Goal: Information Seeking & Learning: Learn about a topic

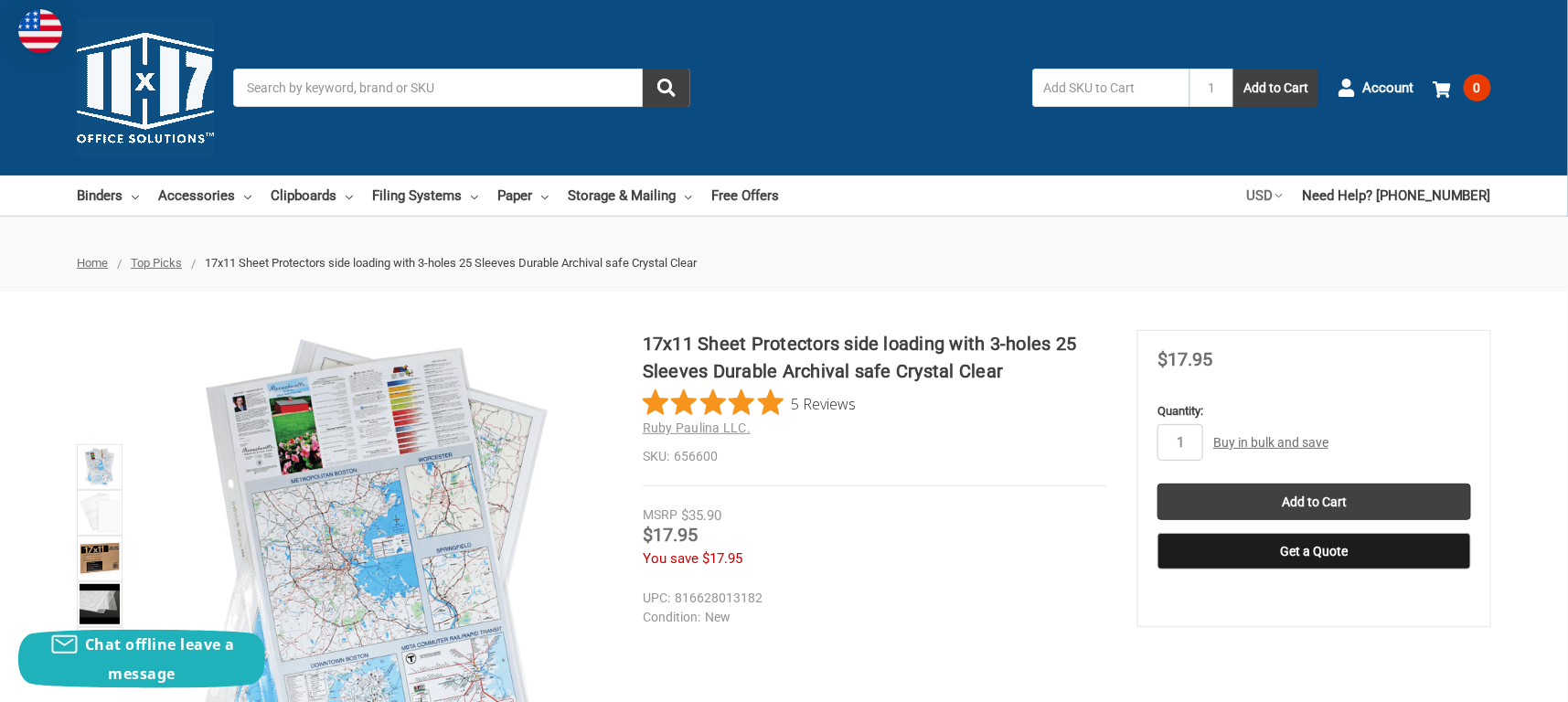
click at [1283, 192] on icon at bounding box center [1279, 195] width 7 height 7
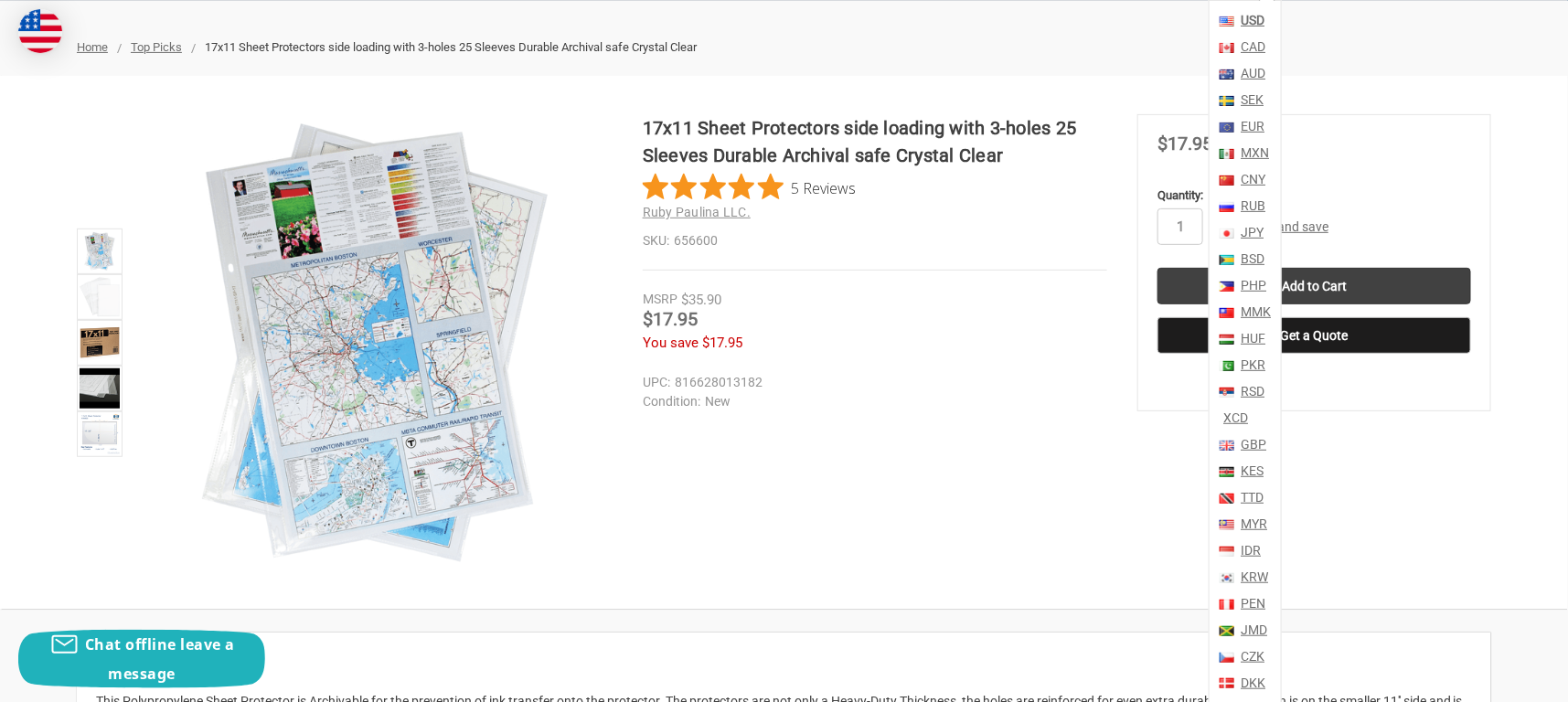
click at [1409, 74] on ul "Home Top Picks 17x11 Sheet Protectors side loading with 3-holes 25 Sleeves Dura…" at bounding box center [784, 48] width 1568 height 57
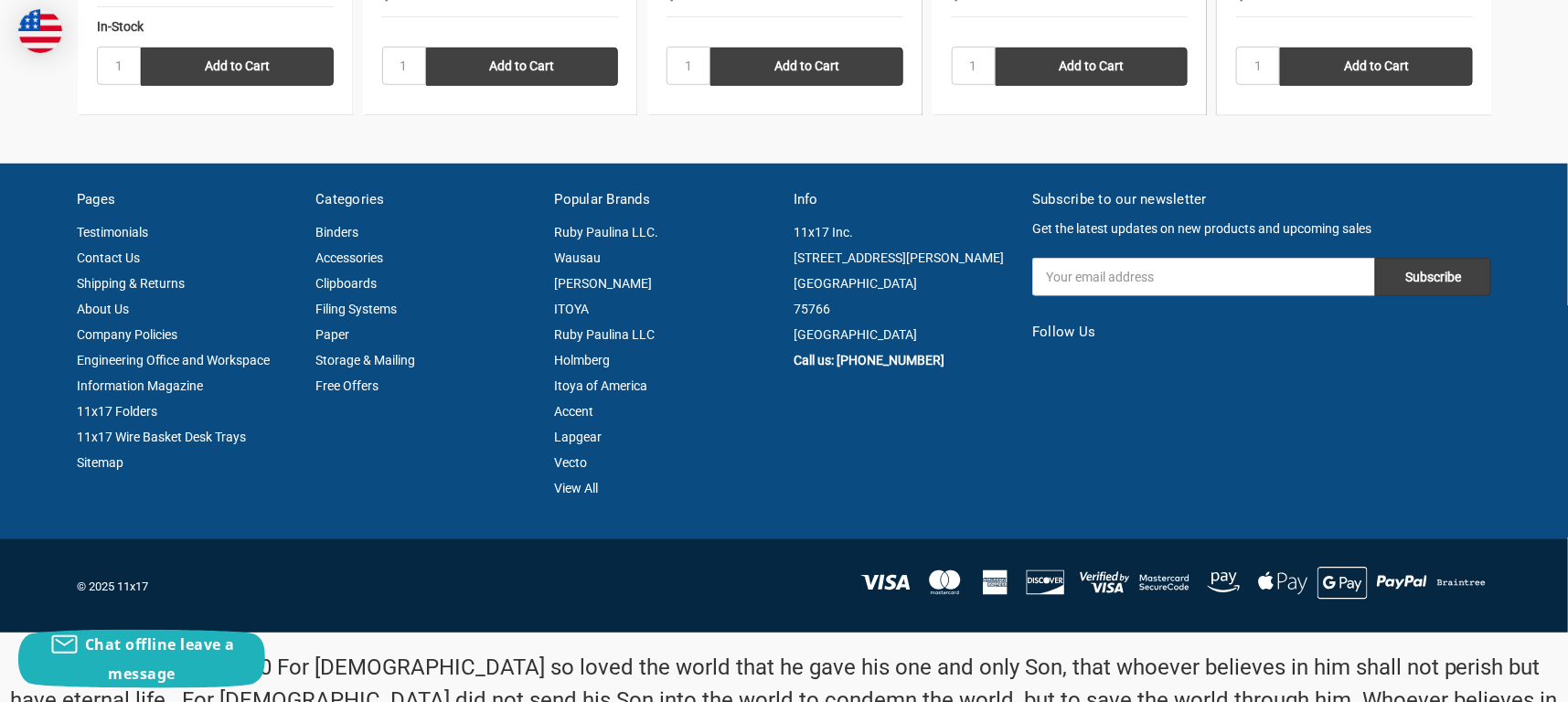
scroll to position [3415, 0]
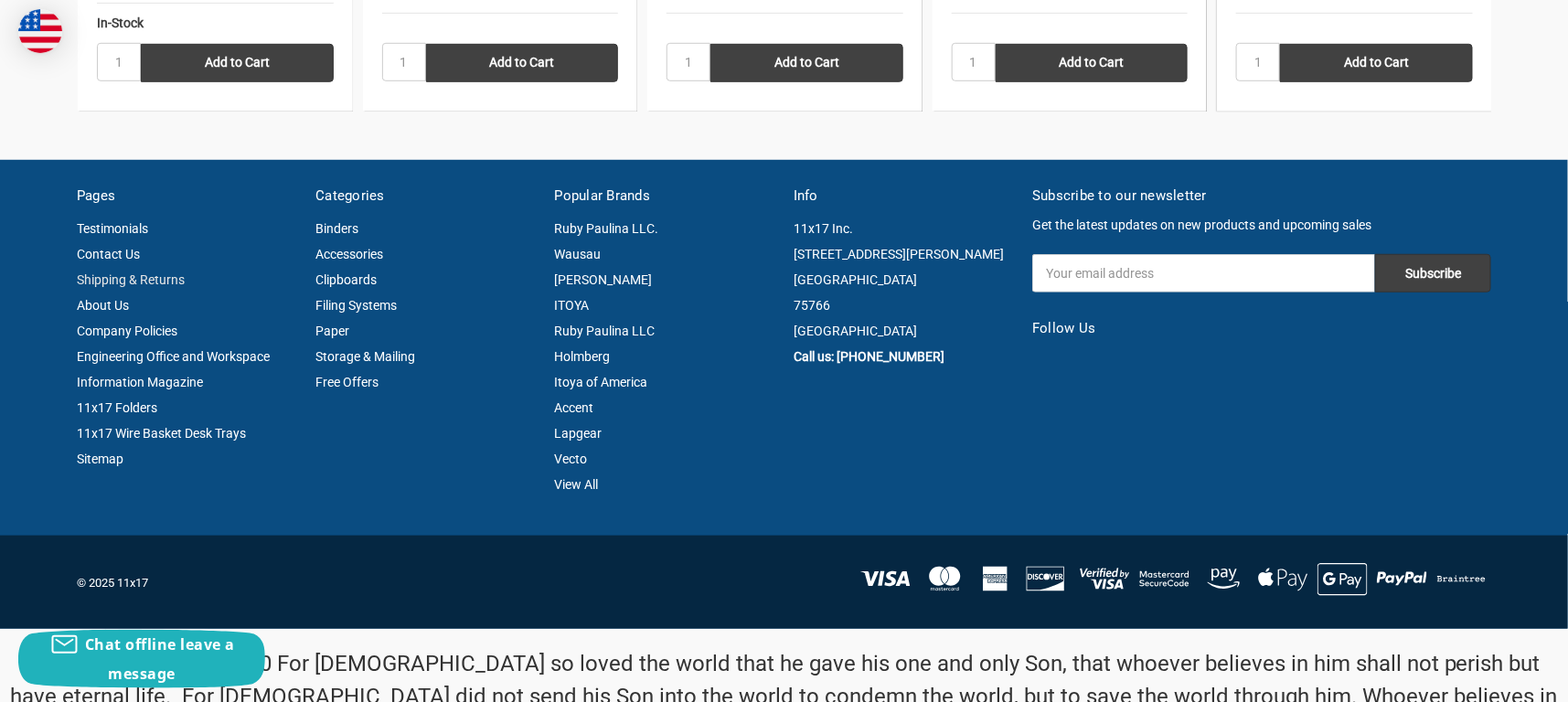
click at [130, 274] on link "Shipping & Returns" at bounding box center [131, 280] width 108 height 15
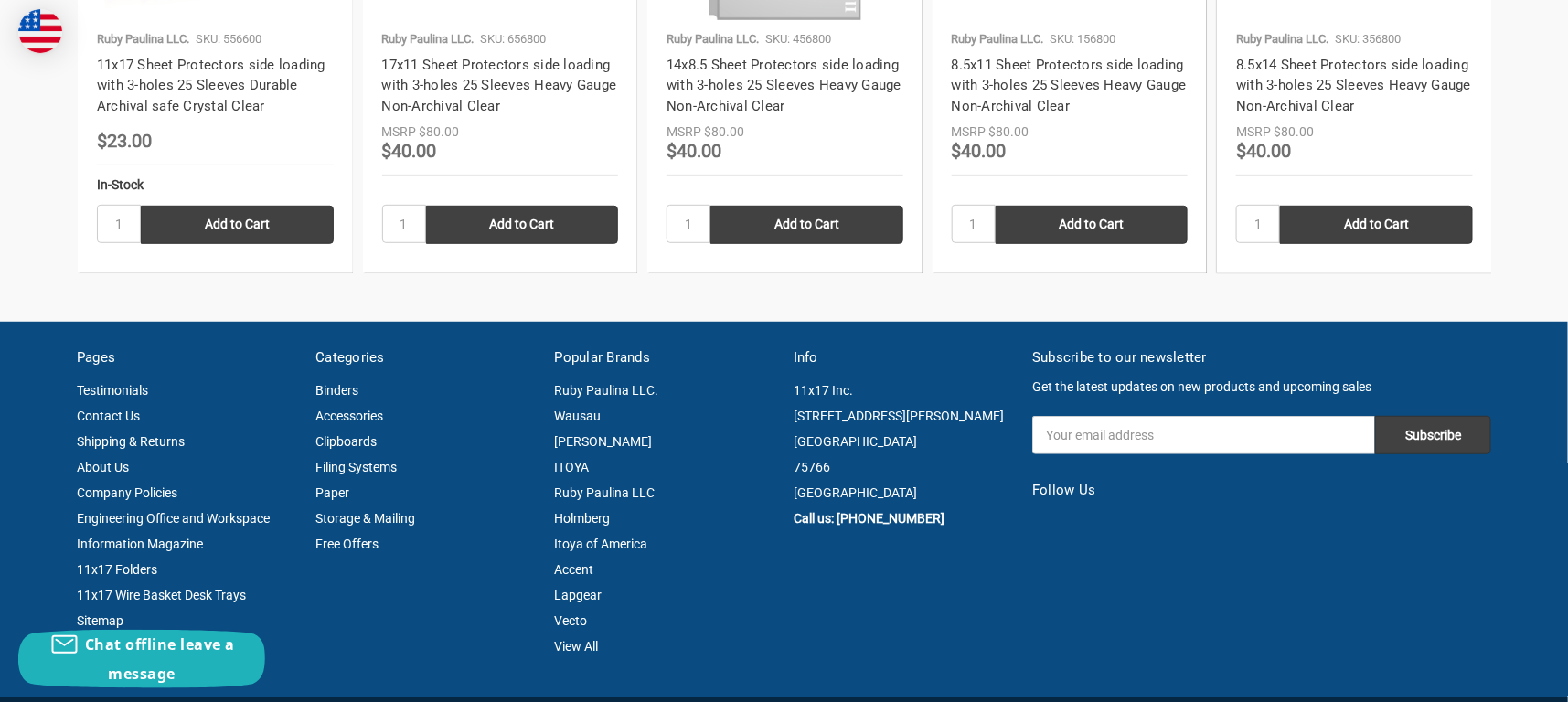
scroll to position [3290, 0]
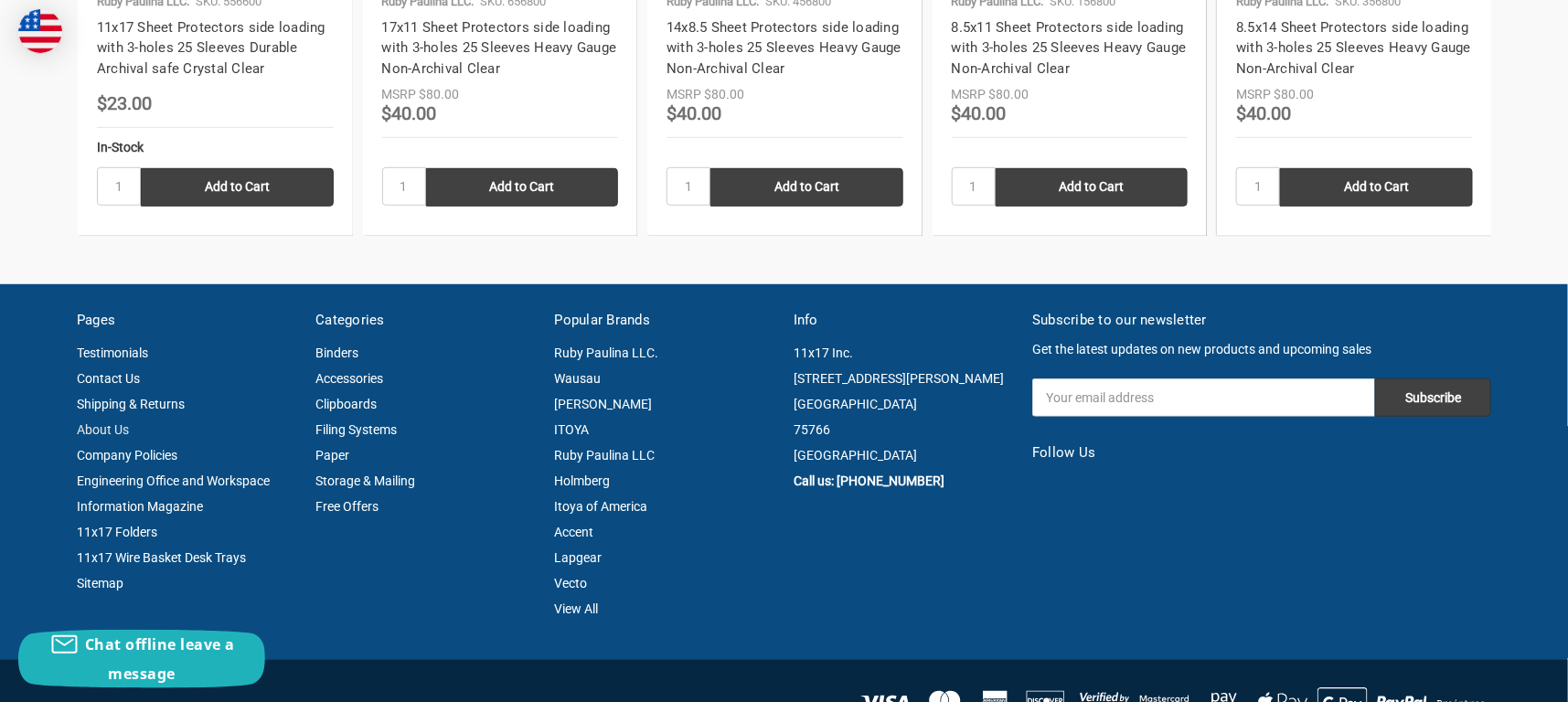
click at [96, 422] on link "About Us" at bounding box center [103, 430] width 52 height 15
